Goal: Task Accomplishment & Management: Use online tool/utility

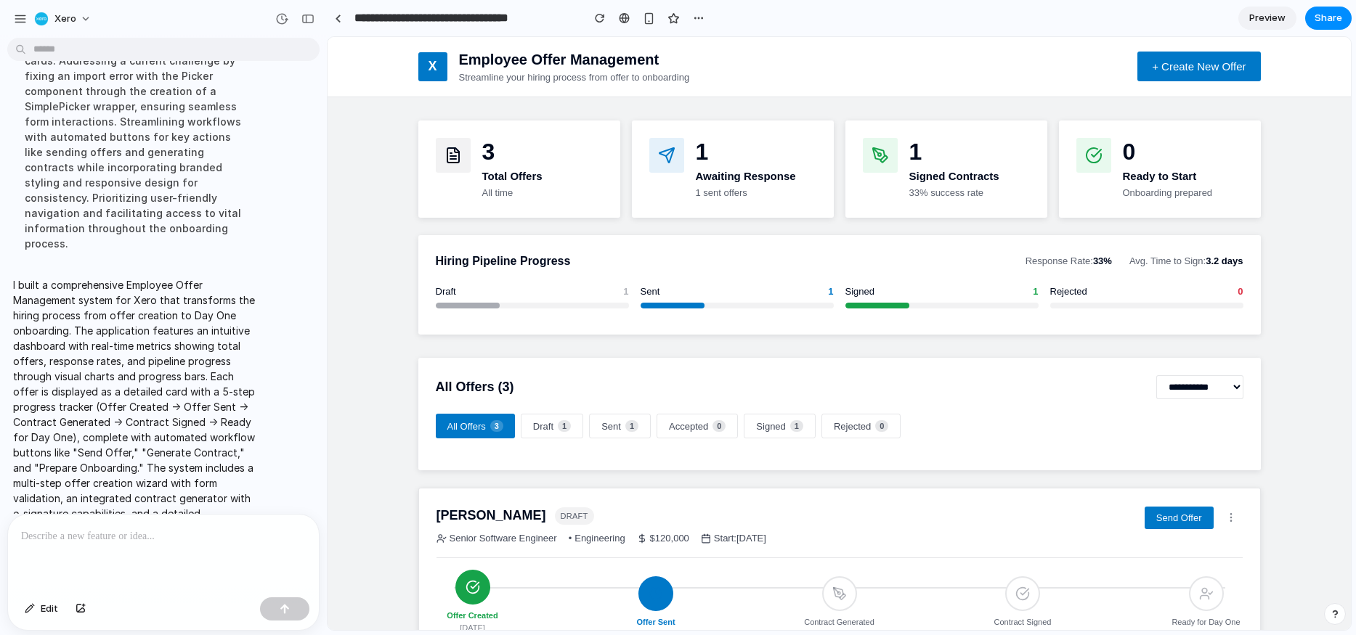
scroll to position [516, 0]
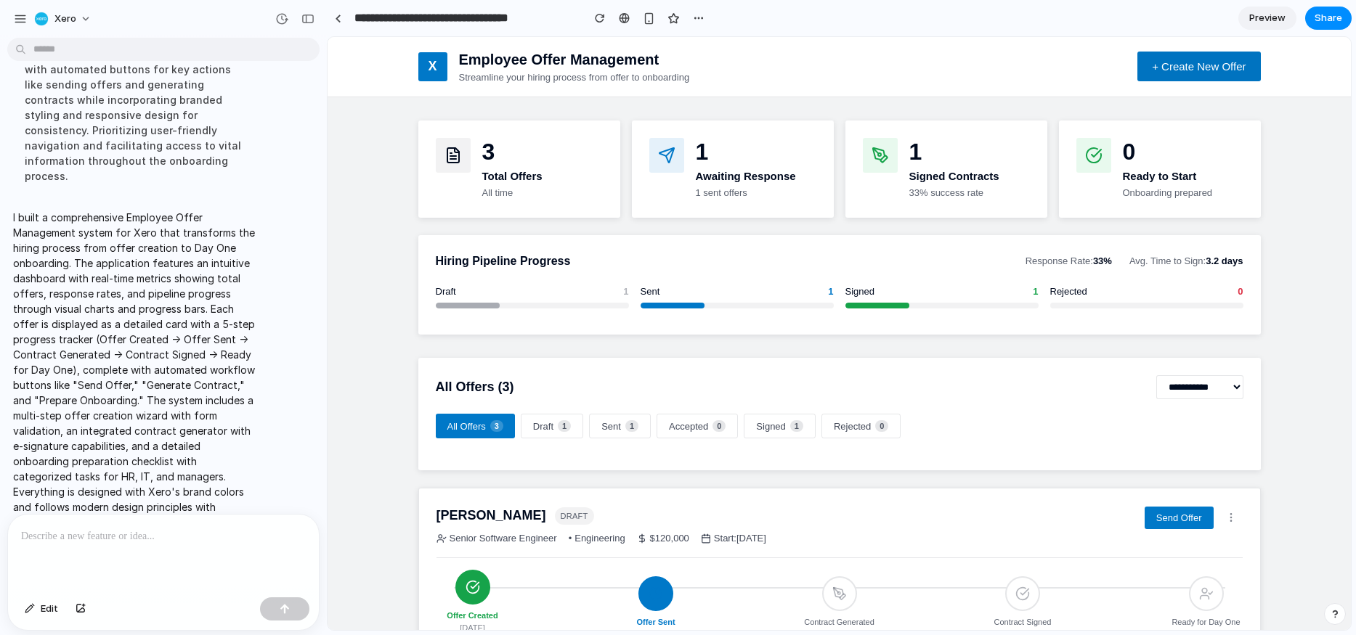
click at [1201, 76] on button "+ Create New Offer" at bounding box center [1198, 67] width 123 height 30
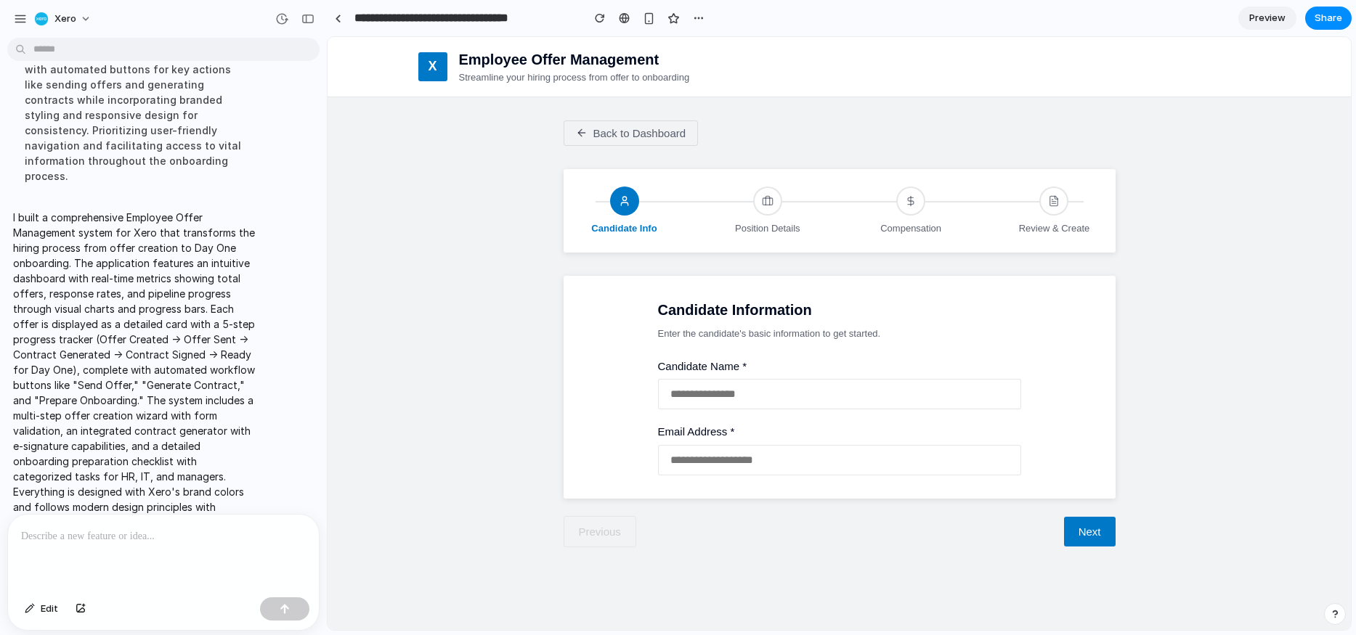
click at [626, 136] on span "Back to Dashboard" at bounding box center [639, 133] width 93 height 12
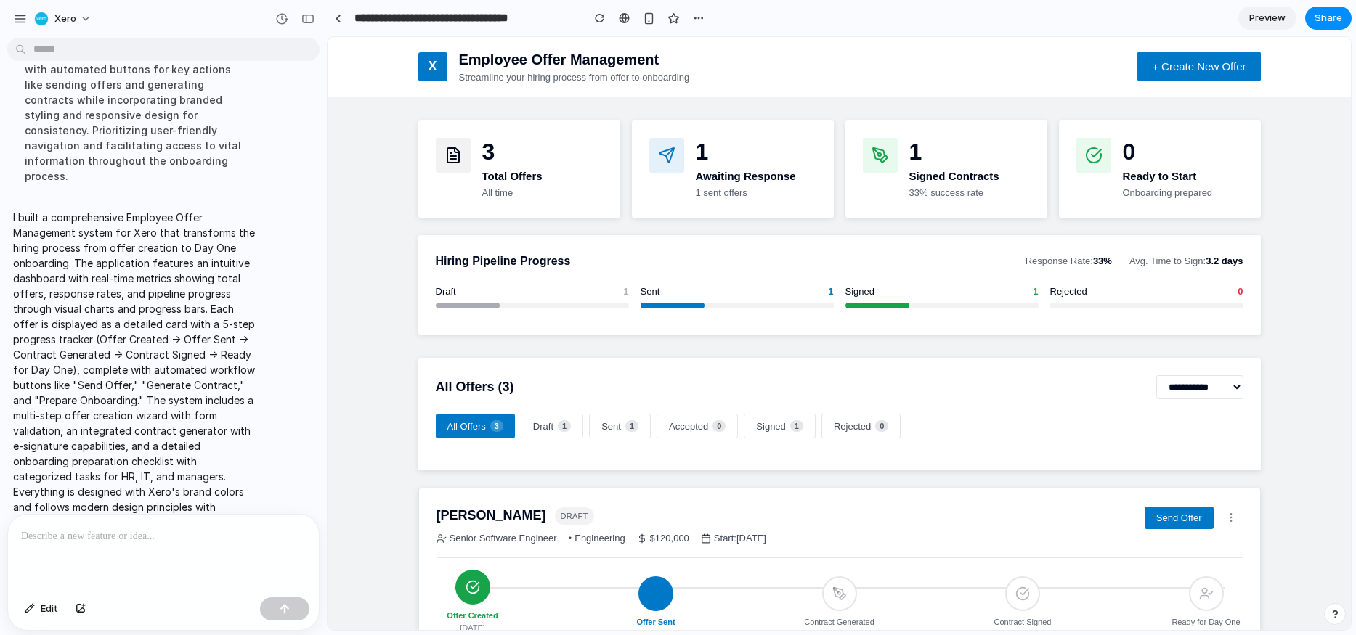
click at [732, 187] on p "1 sent offers" at bounding box center [746, 193] width 100 height 15
click at [512, 145] on h3 "3" at bounding box center [512, 152] width 60 height 28
click at [669, 305] on div at bounding box center [672, 306] width 65 height 6
click at [663, 293] on div "Sent 1" at bounding box center [736, 292] width 193 height 15
click at [497, 257] on h3 "Hiring Pipeline Progress" at bounding box center [503, 261] width 135 height 17
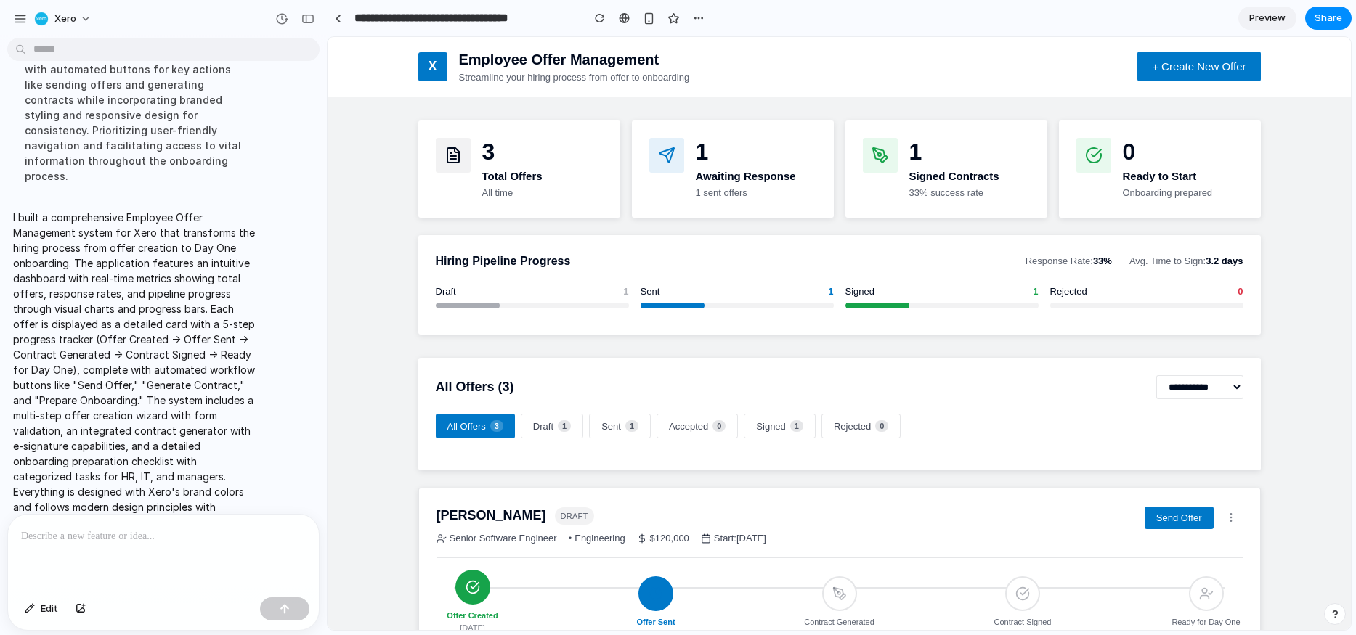
click at [548, 426] on button "Draft 1" at bounding box center [552, 426] width 62 height 25
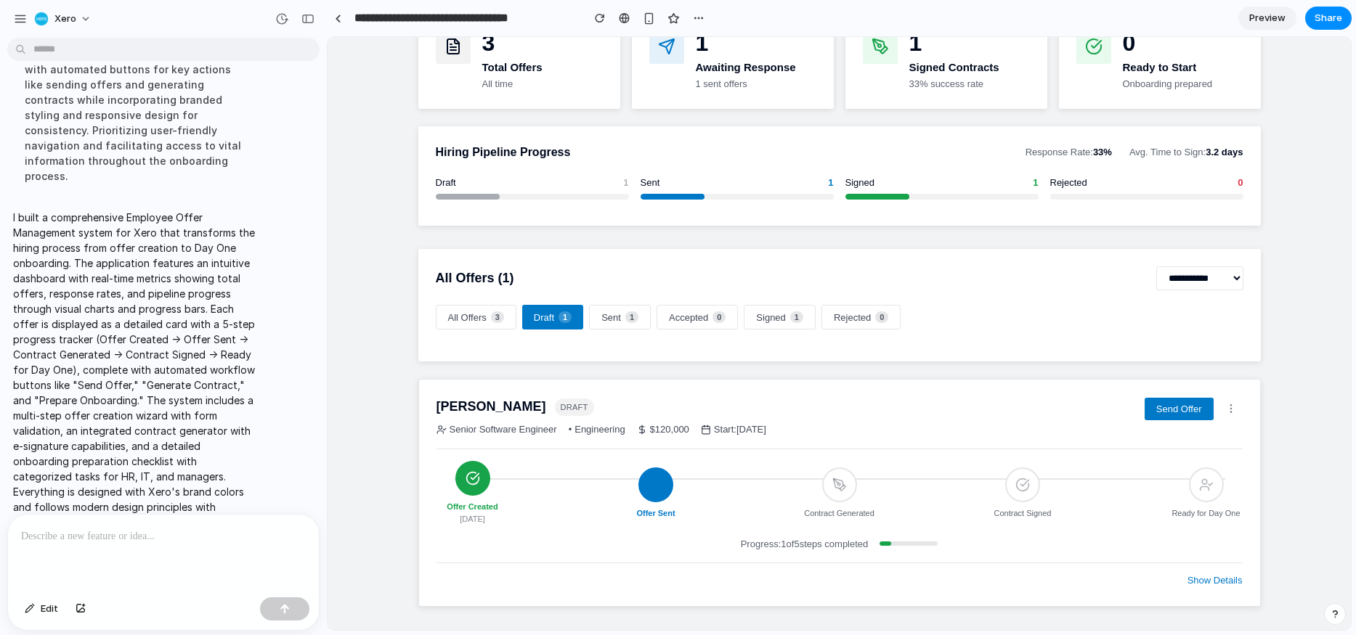
click at [470, 314] on button "All Offers 3" at bounding box center [476, 317] width 81 height 25
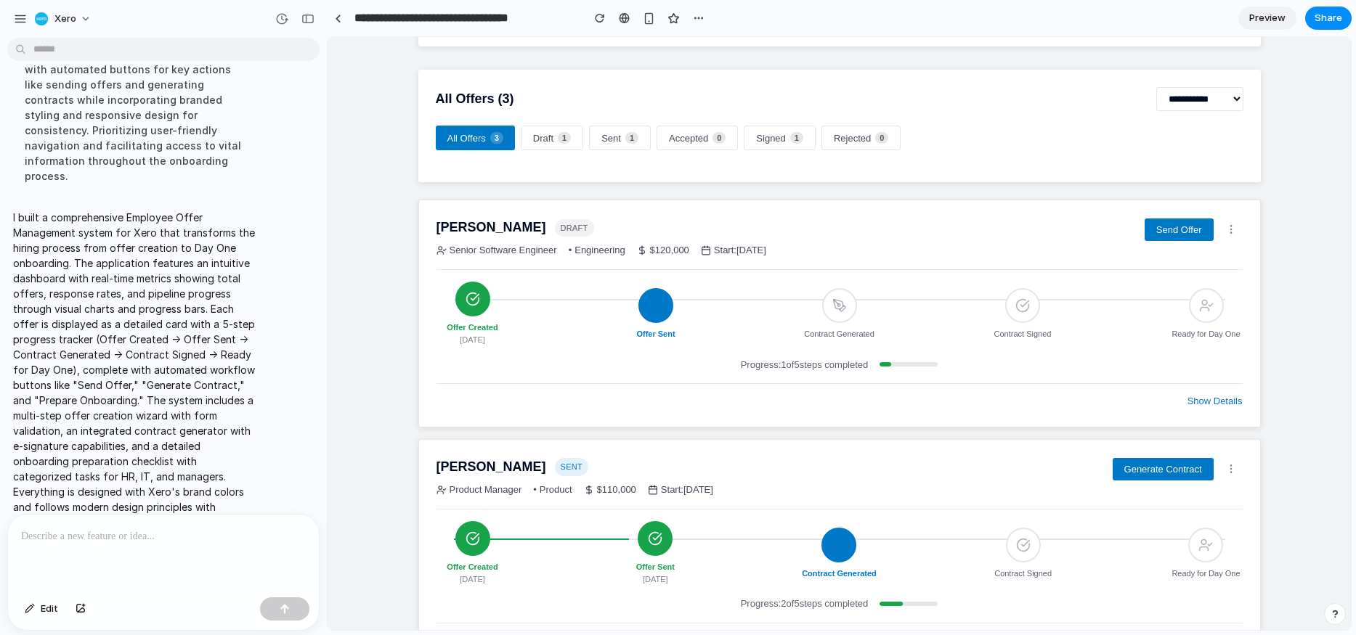
click at [548, 135] on button "Draft 1" at bounding box center [552, 138] width 62 height 25
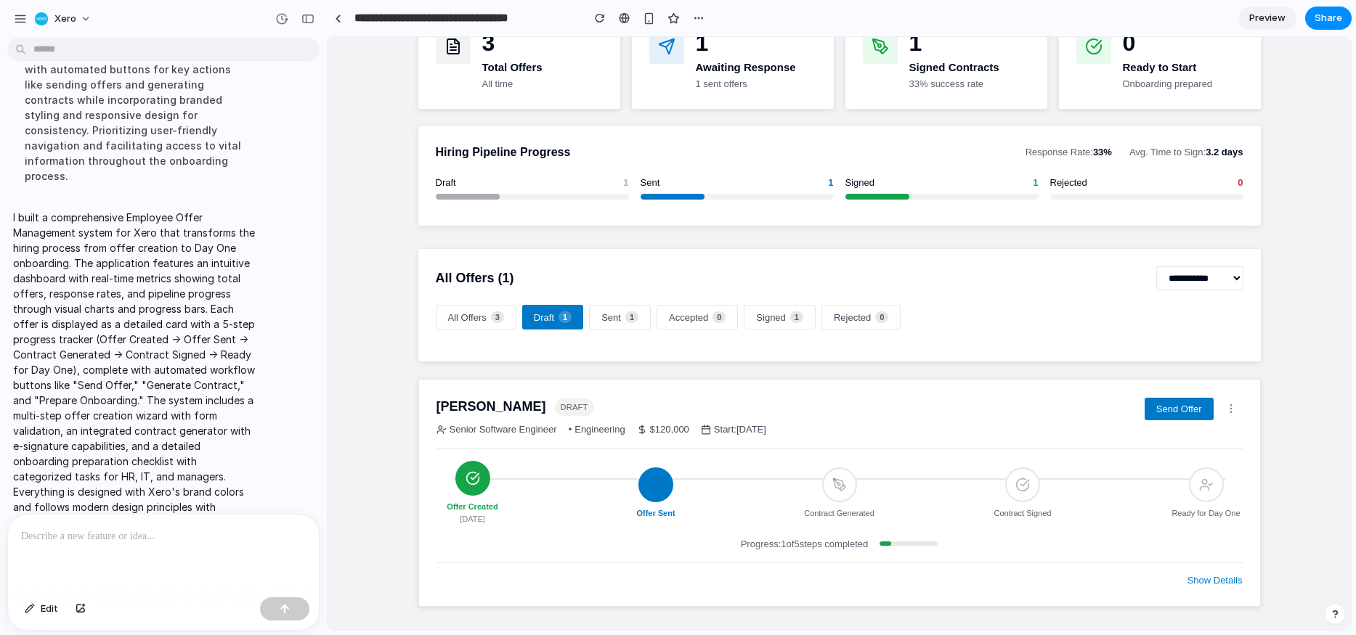
click at [770, 322] on button "Signed 1" at bounding box center [780, 317] width 72 height 25
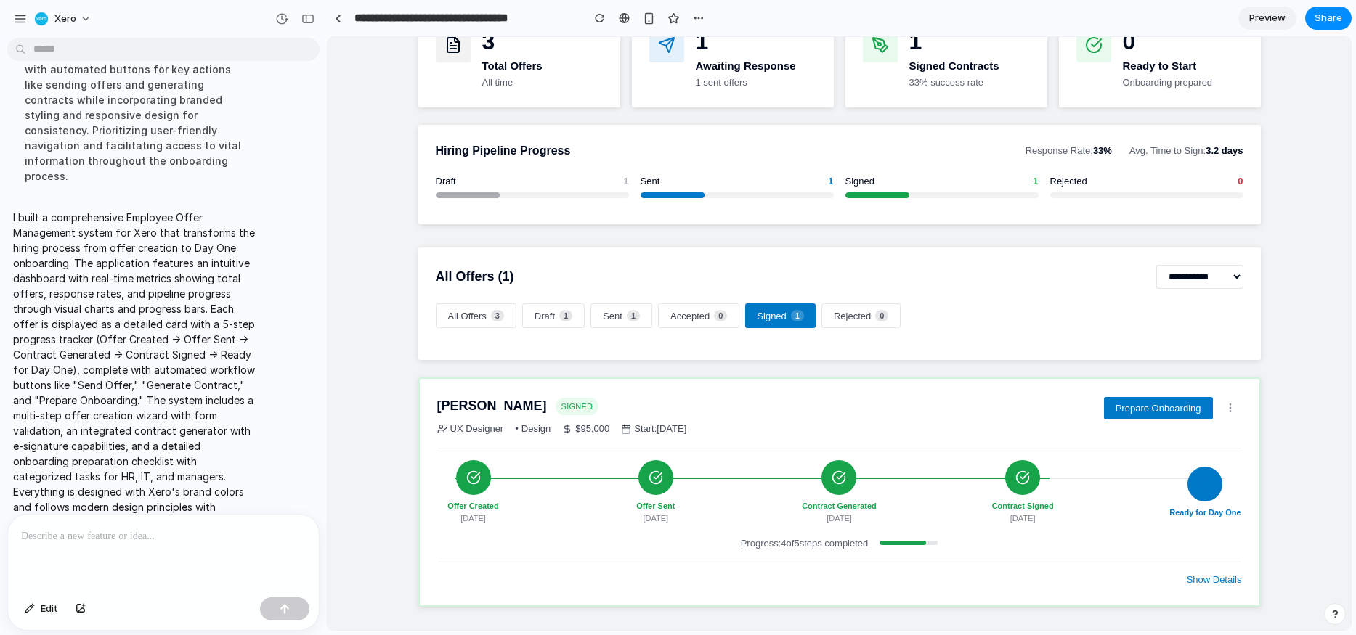
scroll to position [114, 0]
click at [1231, 409] on icon at bounding box center [1230, 408] width 12 height 12
click at [1212, 583] on button "Show Details" at bounding box center [1213, 579] width 55 height 17
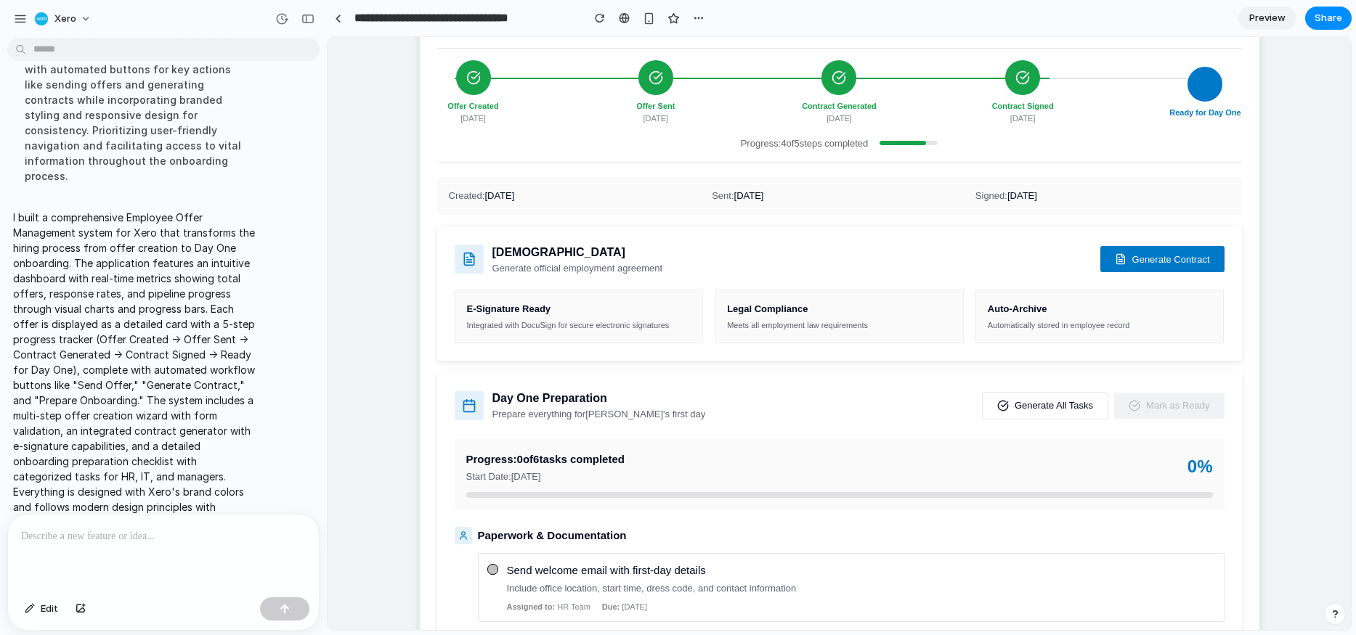
scroll to position [515, 0]
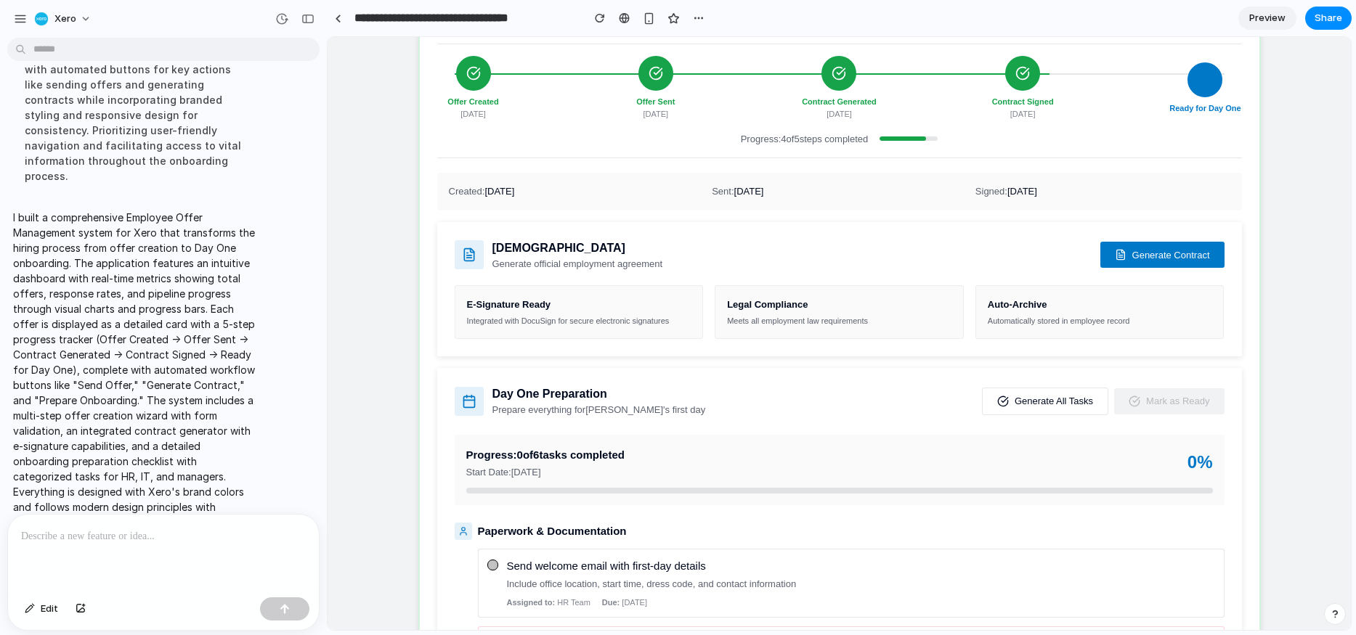
click at [1019, 404] on span "Generate All Tasks" at bounding box center [1053, 401] width 78 height 11
click at [1295, 419] on main "**********" at bounding box center [838, 415] width 1023 height 1667
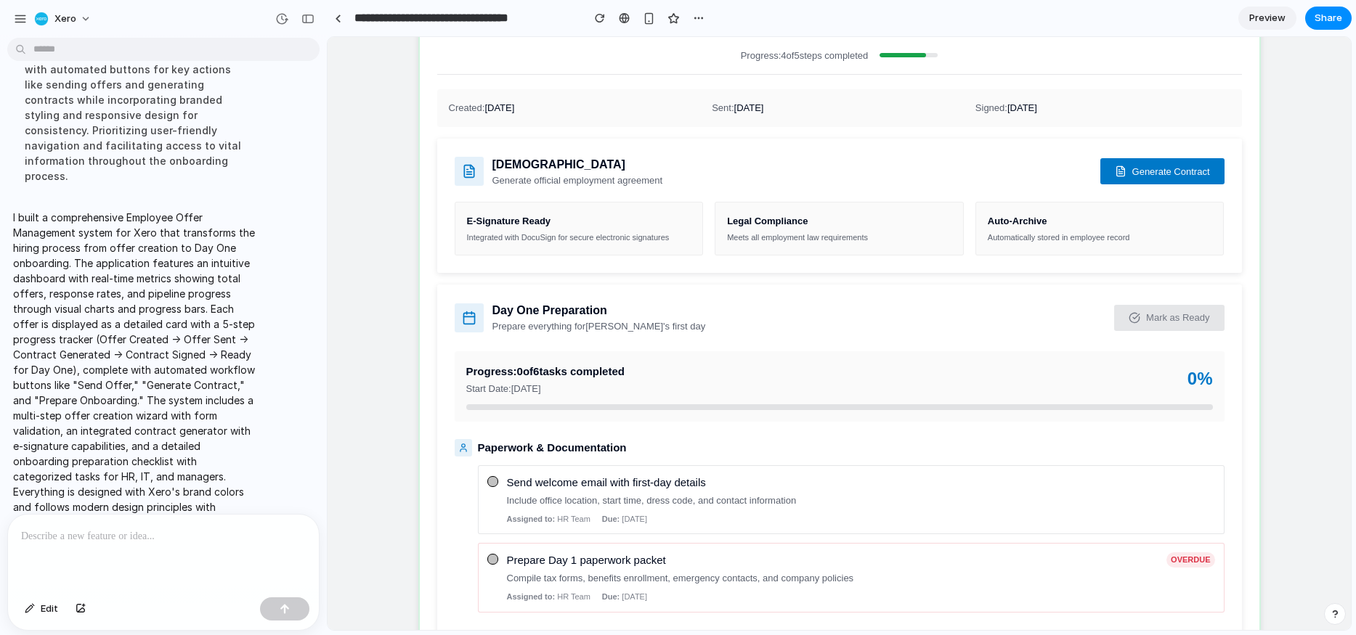
scroll to position [598, 0]
click at [1120, 175] on icon "button" at bounding box center [1121, 172] width 12 height 12
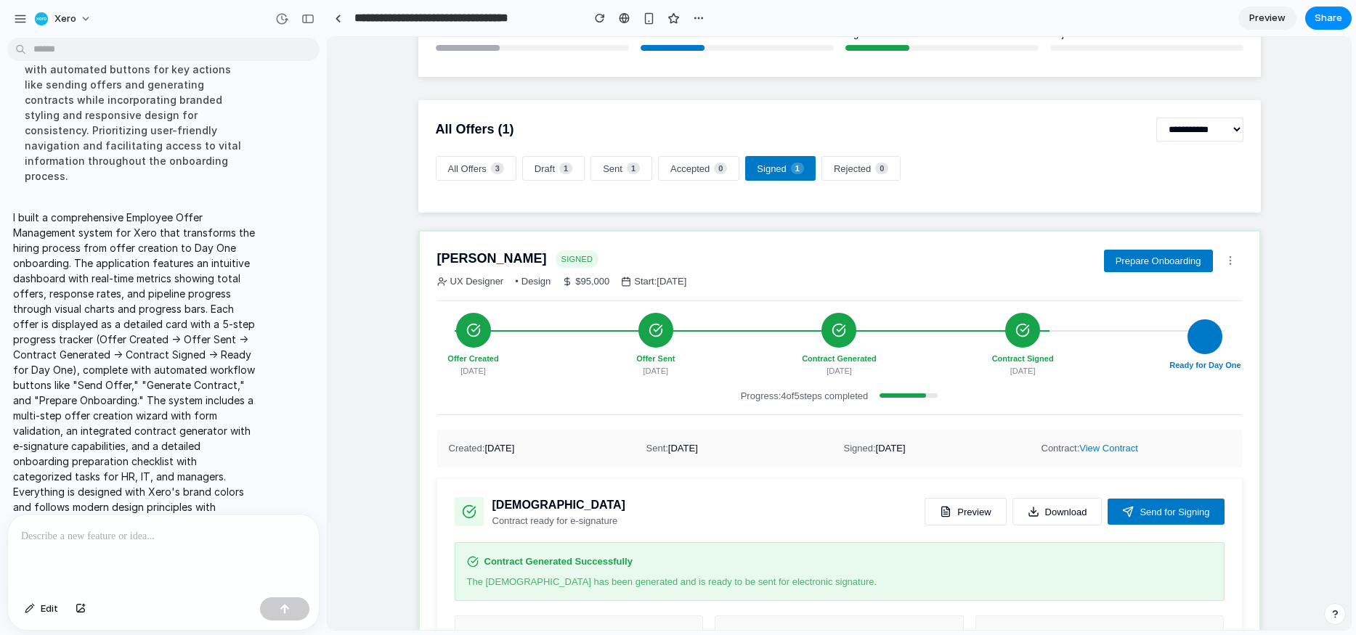
scroll to position [256, 0]
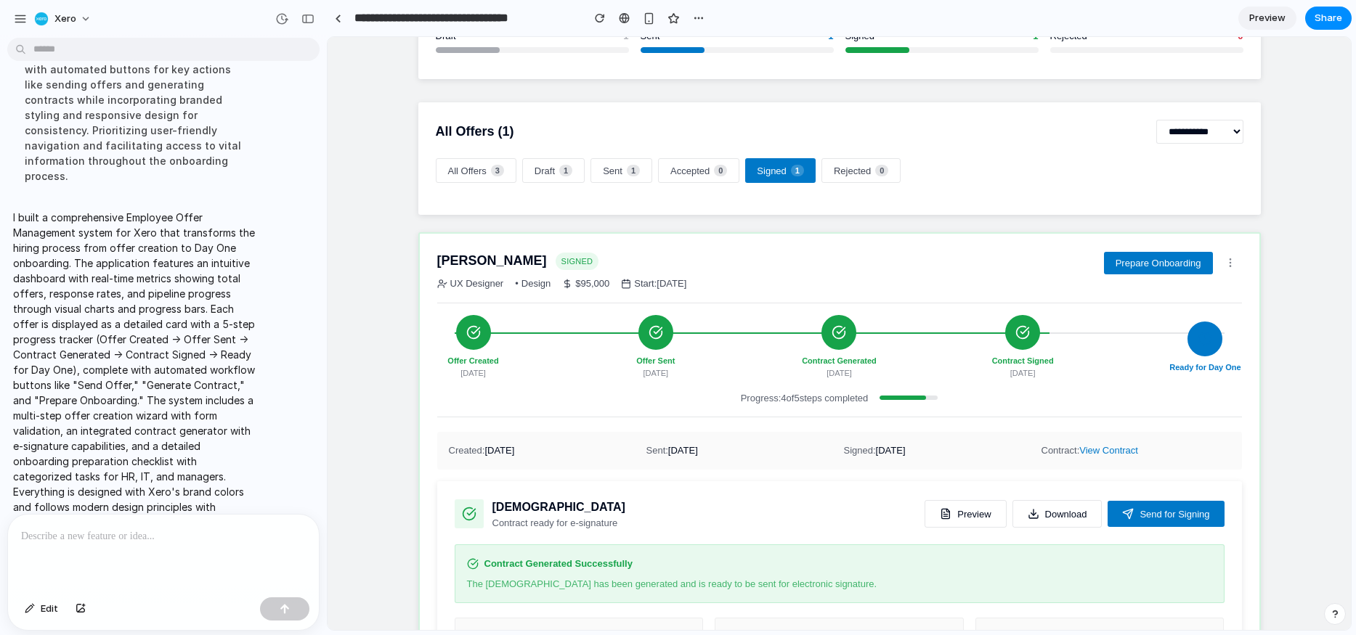
click at [1232, 261] on icon at bounding box center [1230, 263] width 12 height 12
click at [607, 175] on button "Sent 1" at bounding box center [621, 170] width 62 height 25
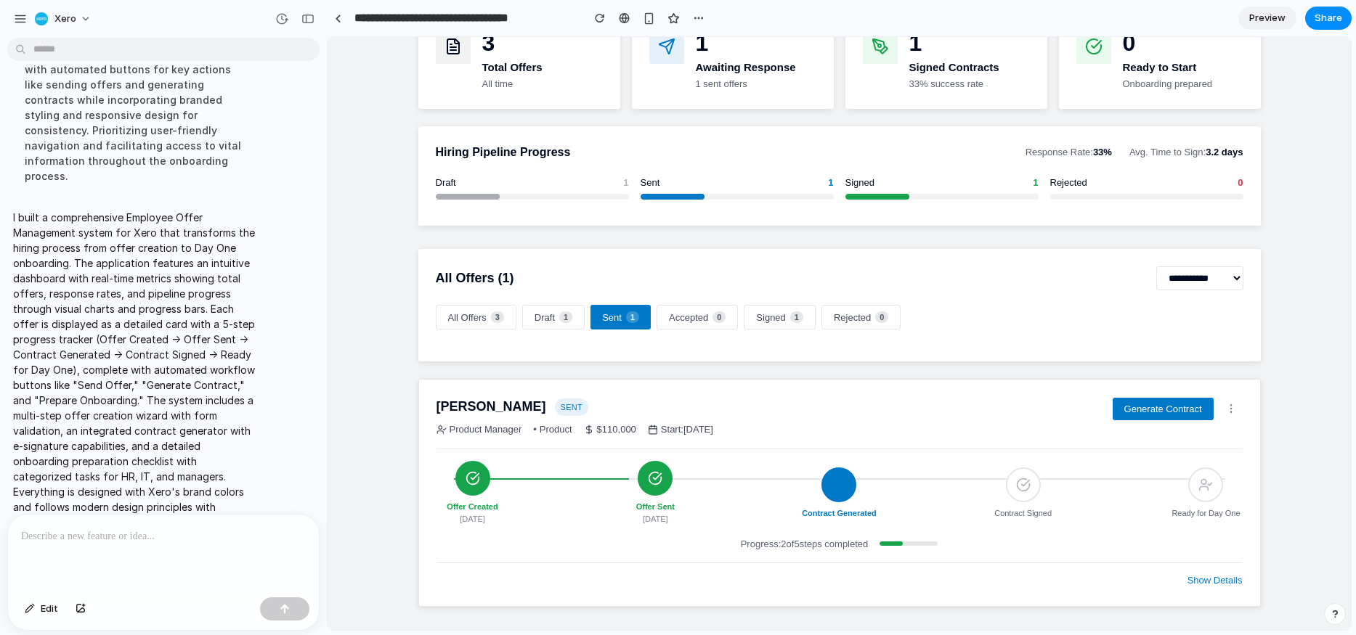
scroll to position [113, 0]
click at [1214, 579] on button "Show Details" at bounding box center [1214, 580] width 55 height 17
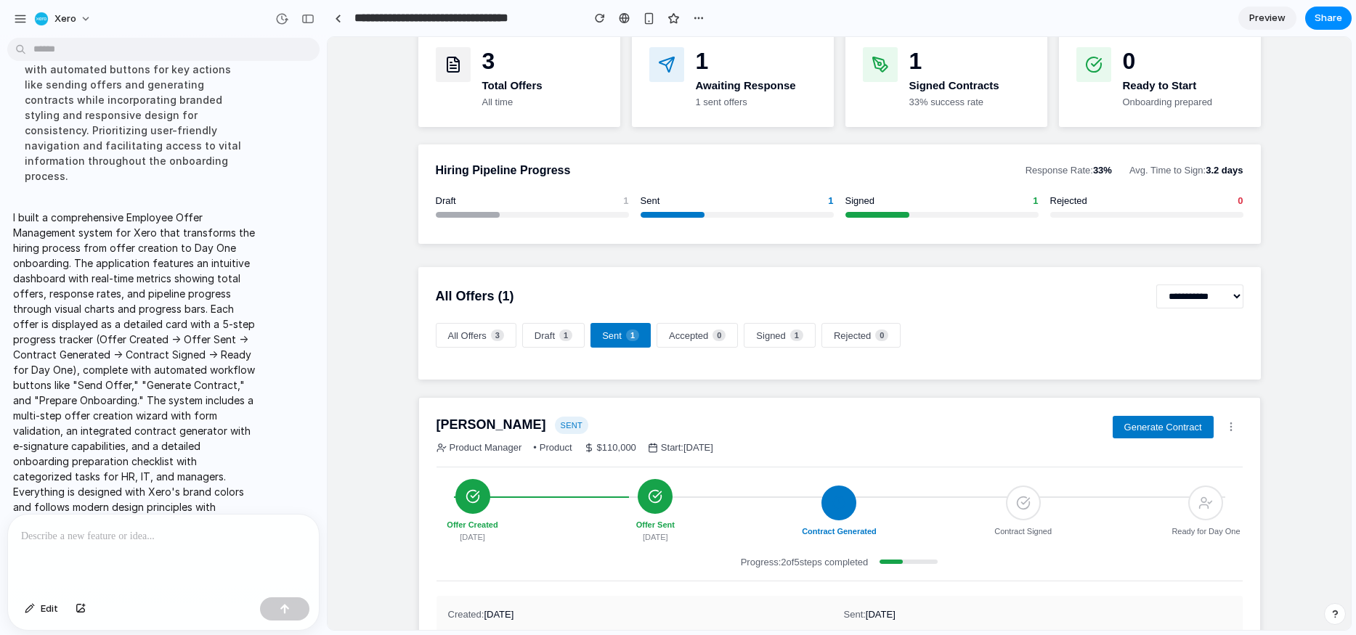
scroll to position [0, 0]
